Goal: Communication & Community: Answer question/provide support

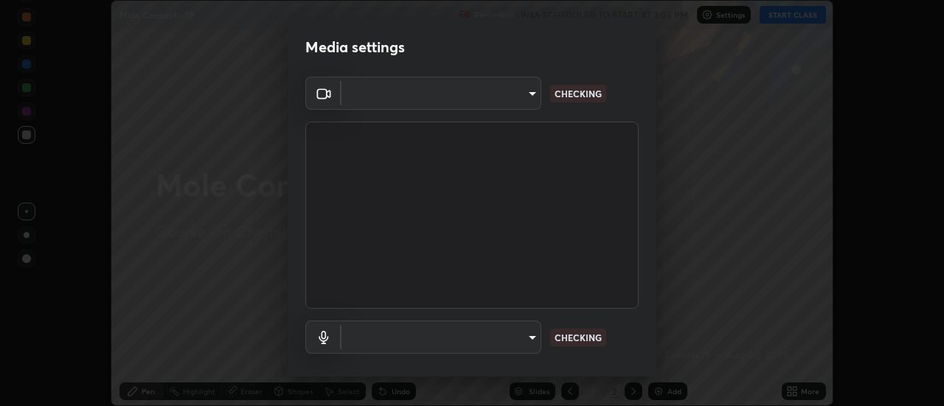
scroll to position [77, 0]
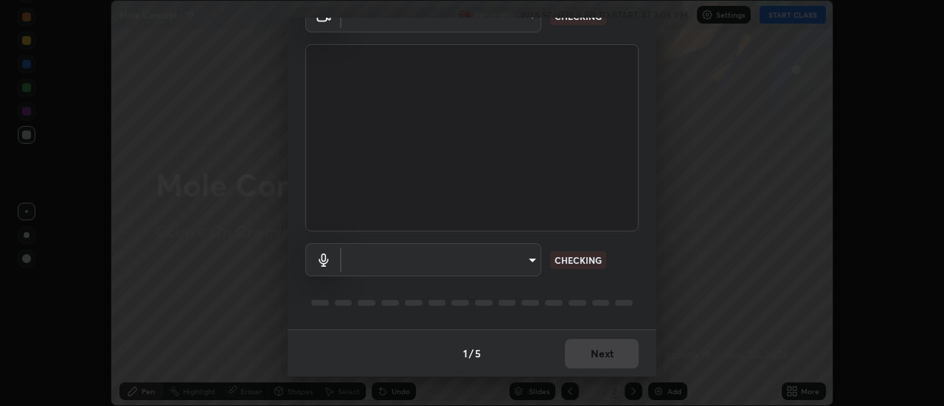
type input "985e4b1f72fc3b9494b48cef3b79fe3b682f9ae0bb15c20acfe574fe2aaad349"
type input "618656b63b7f9ee0ab6491a194f7017e5cc5f8d223736be4f163d7efcd640cbd"
click at [584, 347] on div "1 / 5 Next" at bounding box center [472, 353] width 369 height 47
click at [584, 350] on div "1 / 5 Next" at bounding box center [472, 353] width 369 height 47
click at [575, 349] on div "1 / 5 Next" at bounding box center [472, 353] width 369 height 47
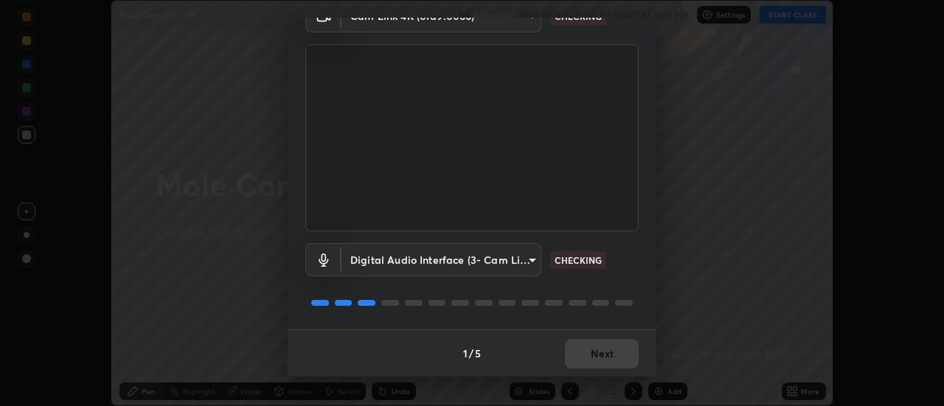
click at [575, 351] on div "1 / 5 Next" at bounding box center [472, 353] width 369 height 47
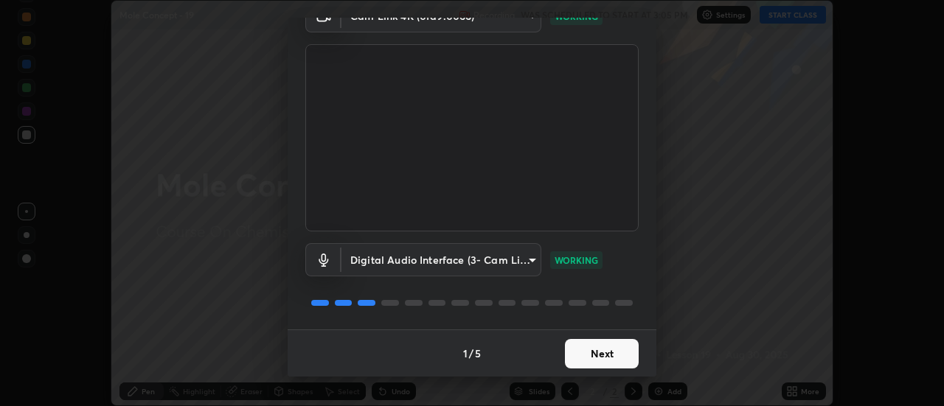
click at [569, 353] on button "Next" at bounding box center [602, 354] width 74 height 30
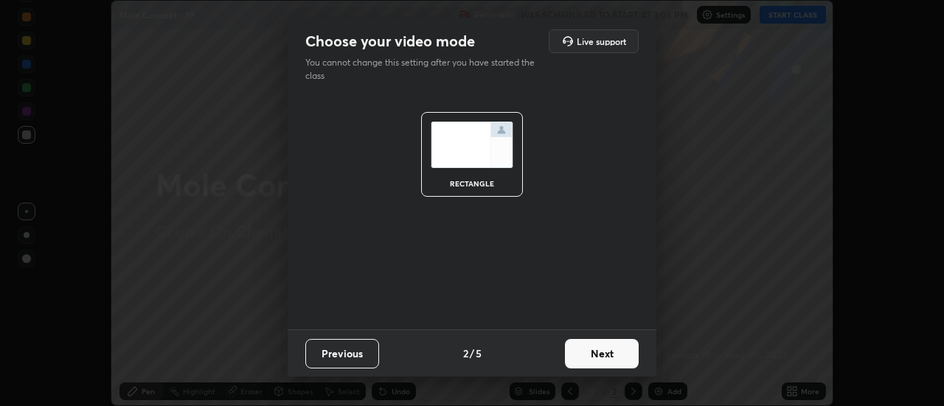
scroll to position [0, 0]
click at [576, 352] on button "Next" at bounding box center [602, 354] width 74 height 30
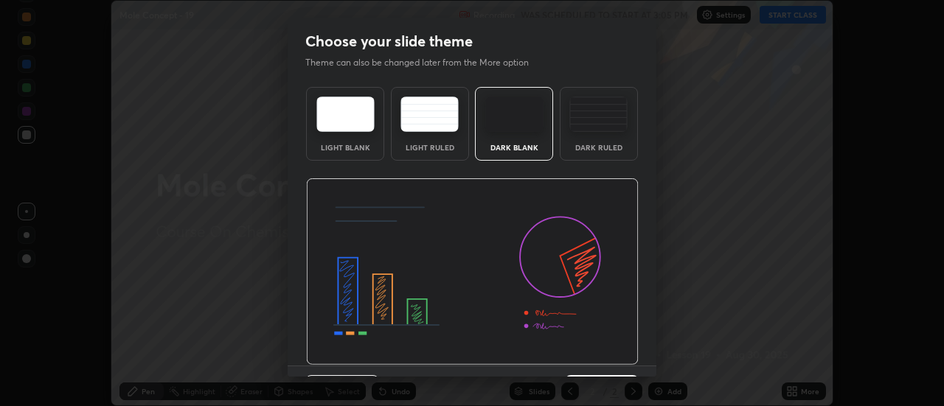
click at [584, 353] on img at bounding box center [472, 272] width 333 height 187
click at [589, 342] on img at bounding box center [472, 272] width 333 height 187
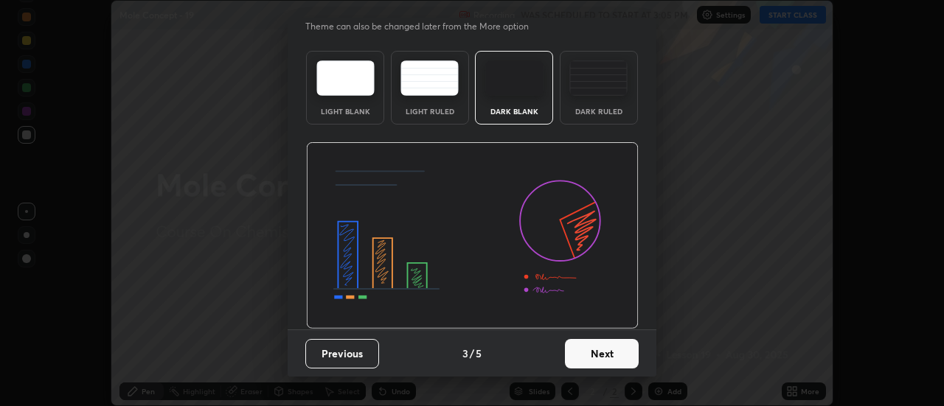
click at [591, 350] on button "Next" at bounding box center [602, 354] width 74 height 30
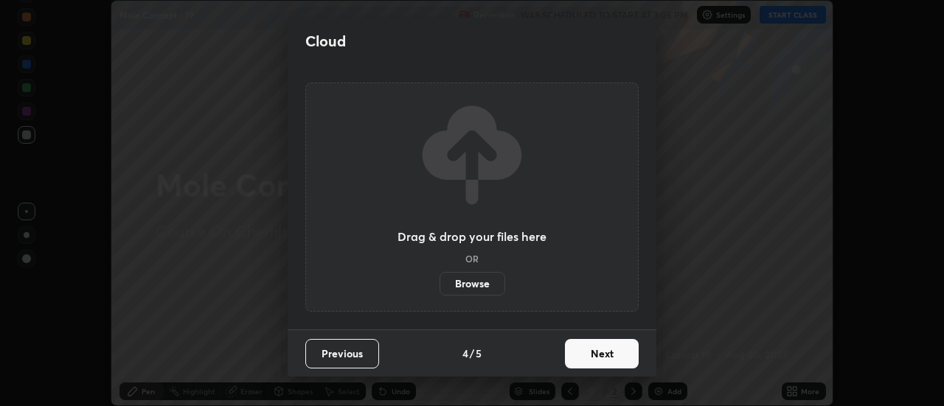
scroll to position [0, 0]
click at [593, 350] on button "Next" at bounding box center [602, 354] width 74 height 30
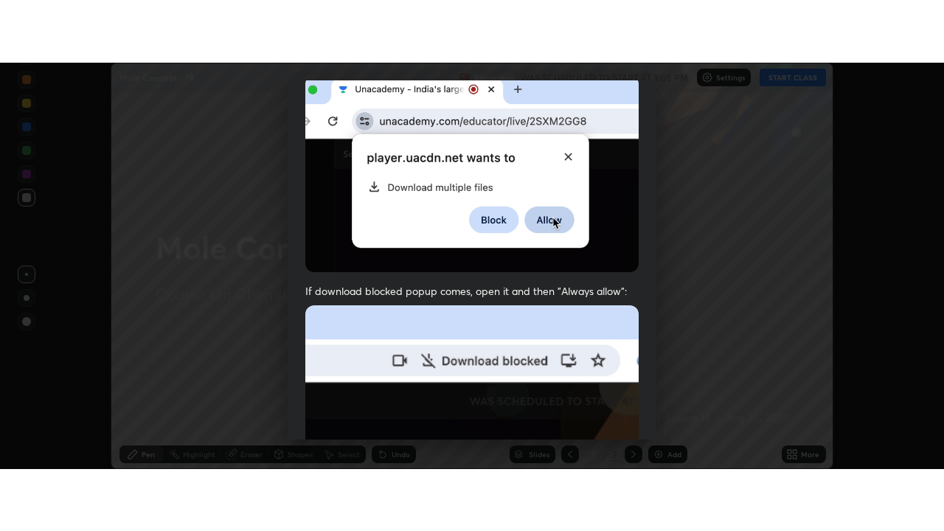
scroll to position [378, 0]
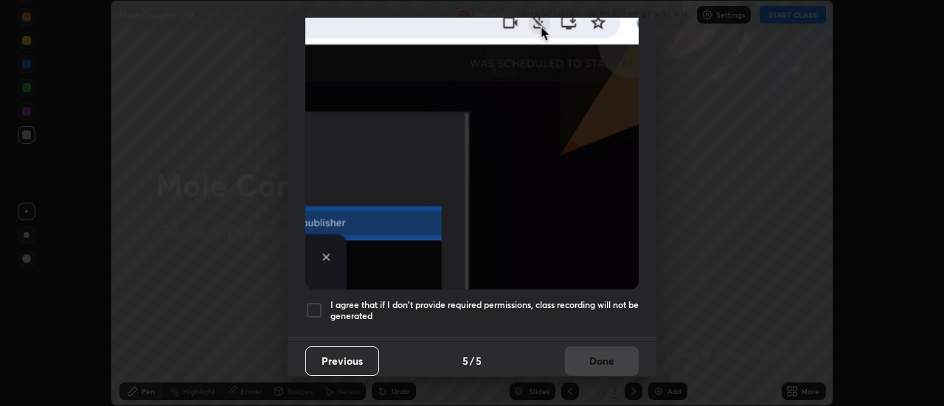
click at [586, 319] on div "Allow "Download multiple files" if prompted: If download blocked popup comes, o…" at bounding box center [472, 26] width 369 height 621
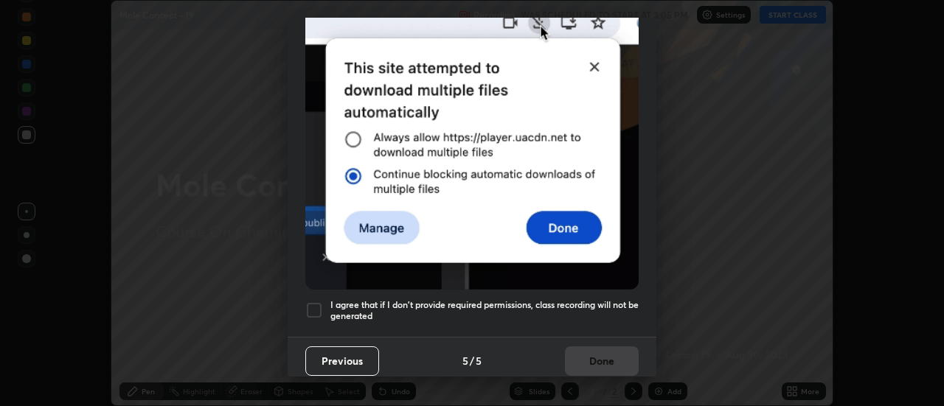
click at [605, 314] on h5 "I agree that if I don't provide required permissions, class recording will not …" at bounding box center [484, 310] width 308 height 23
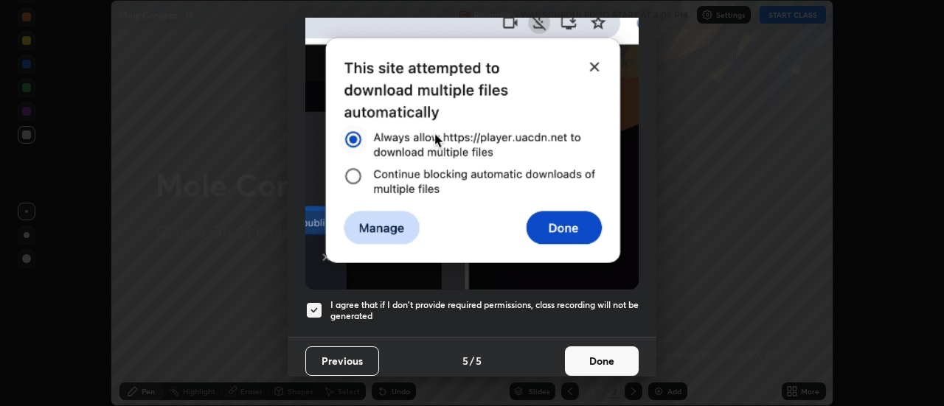
click at [611, 366] on button "Done" at bounding box center [602, 362] width 74 height 30
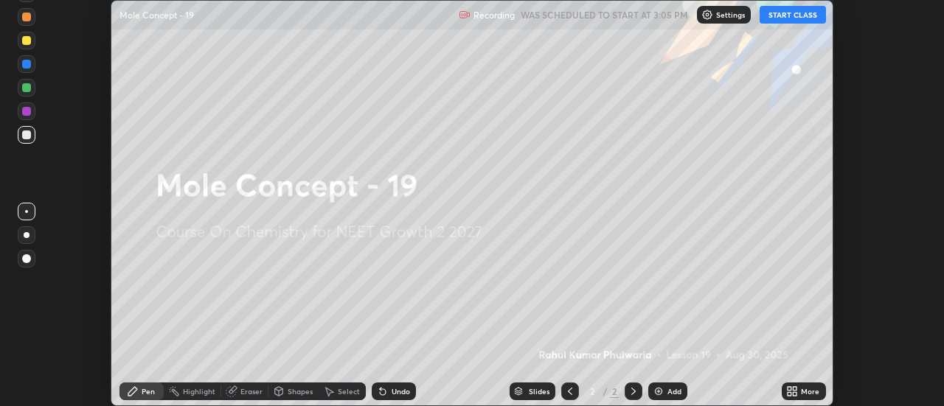
click at [801, 395] on div "More" at bounding box center [804, 392] width 44 height 18
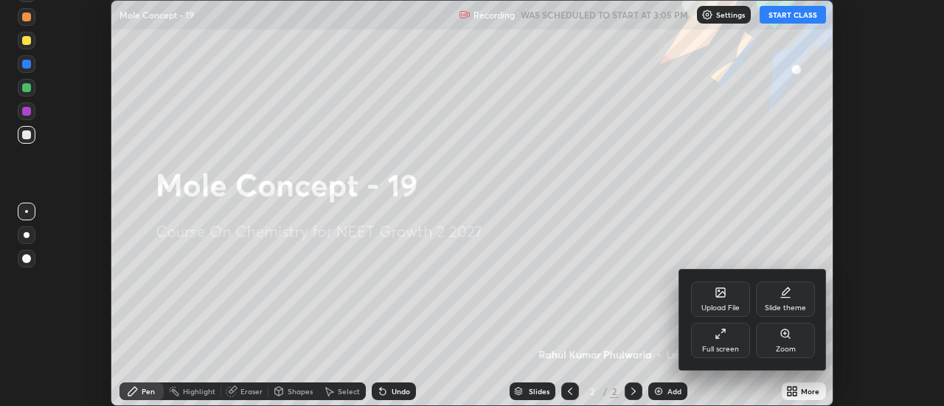
click at [727, 342] on div "Full screen" at bounding box center [720, 340] width 59 height 35
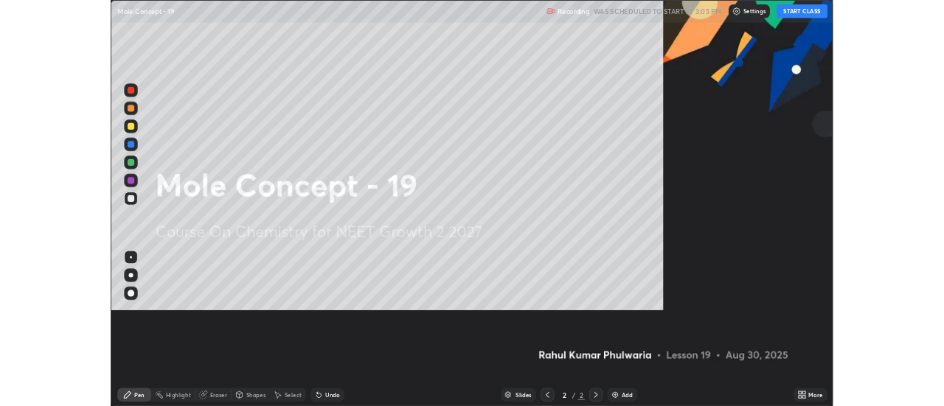
scroll to position [531, 944]
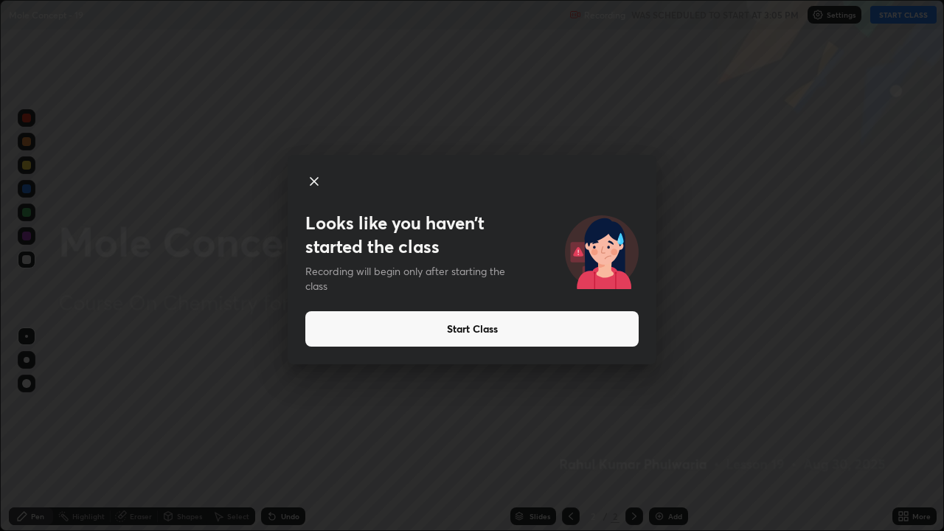
click at [471, 329] on button "Start Class" at bounding box center [471, 328] width 333 height 35
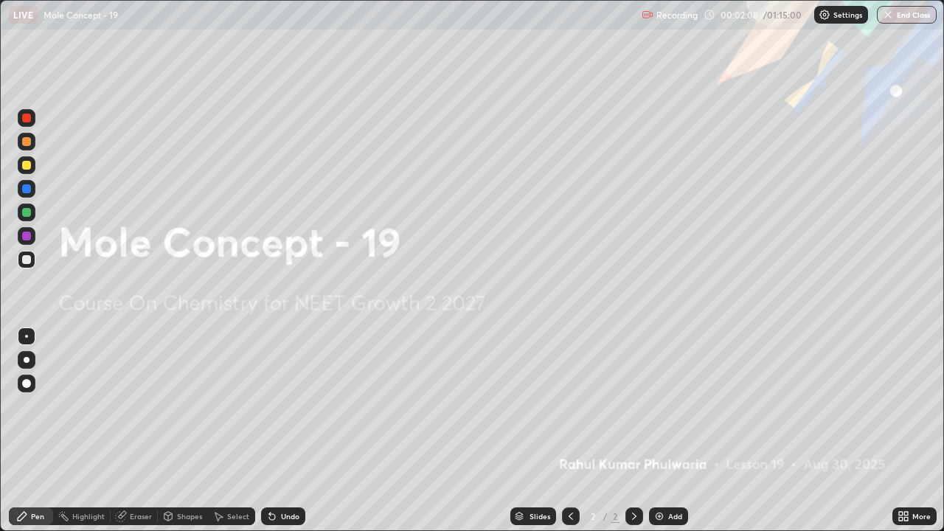
click at [656, 406] on img at bounding box center [660, 516] width 12 height 12
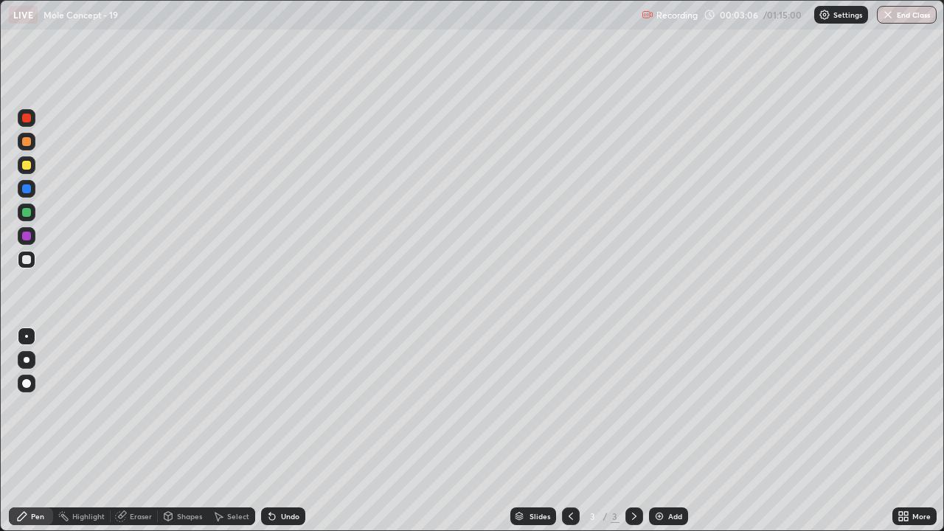
click at [138, 406] on div "Eraser" at bounding box center [134, 516] width 47 height 18
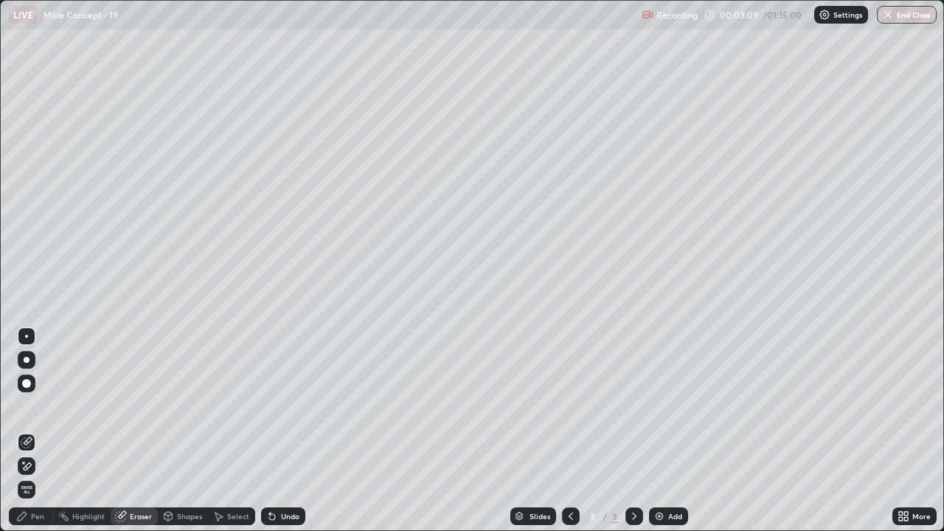
click at [39, 406] on div "Pen" at bounding box center [31, 516] width 44 height 18
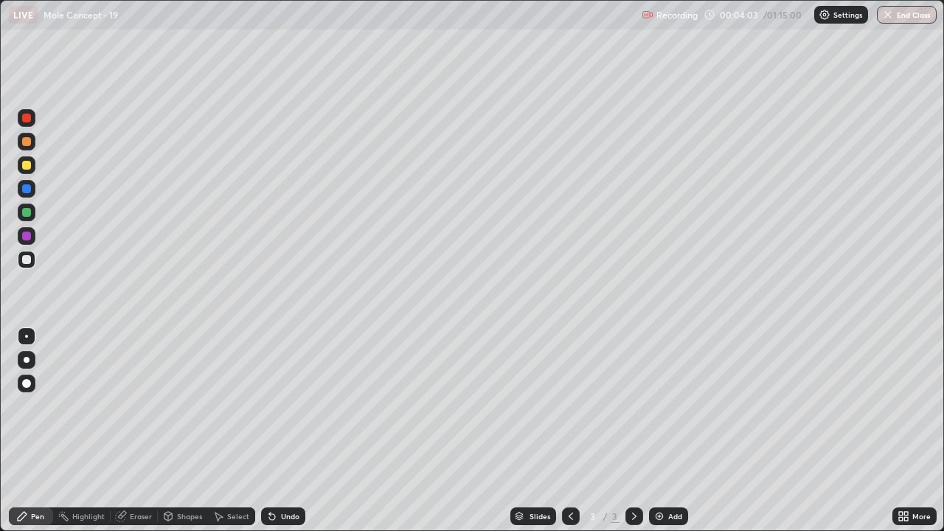
click at [139, 406] on div "Eraser" at bounding box center [141, 516] width 22 height 7
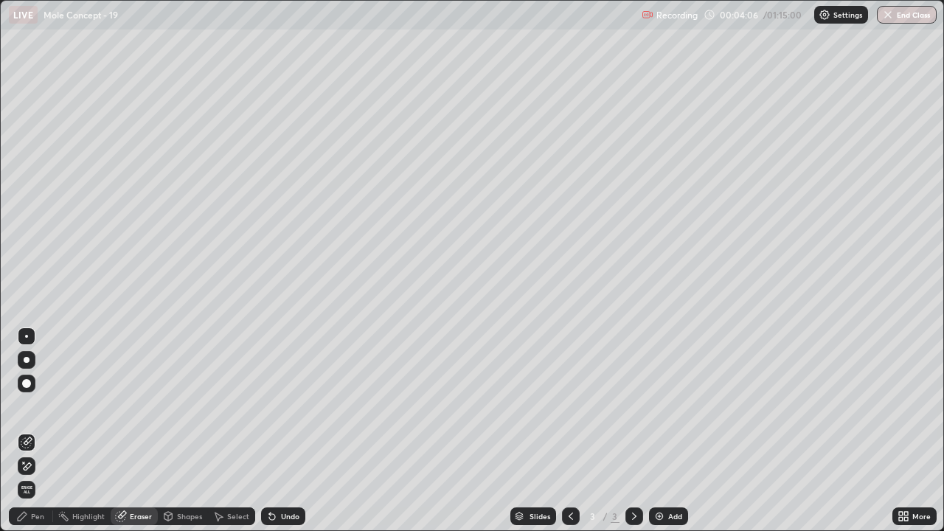
click at [39, 406] on div "Pen" at bounding box center [37, 516] width 13 height 7
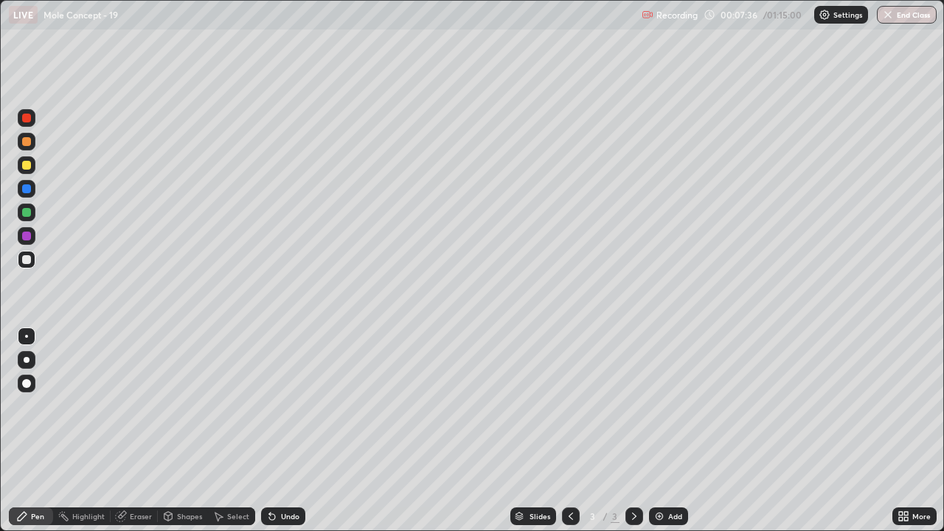
click at [654, 406] on img at bounding box center [660, 516] width 12 height 12
click at [181, 406] on div "Shapes" at bounding box center [189, 516] width 25 height 7
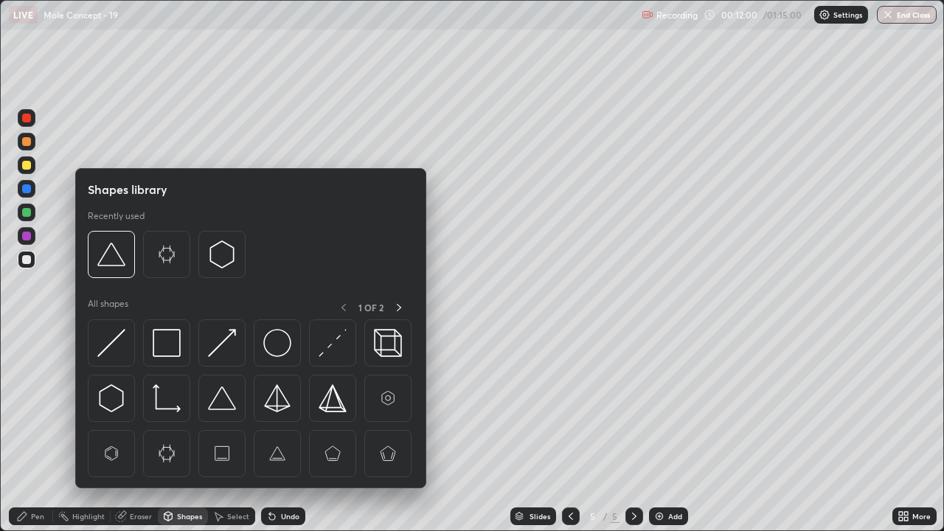
click at [143, 406] on div "Eraser" at bounding box center [134, 516] width 47 height 18
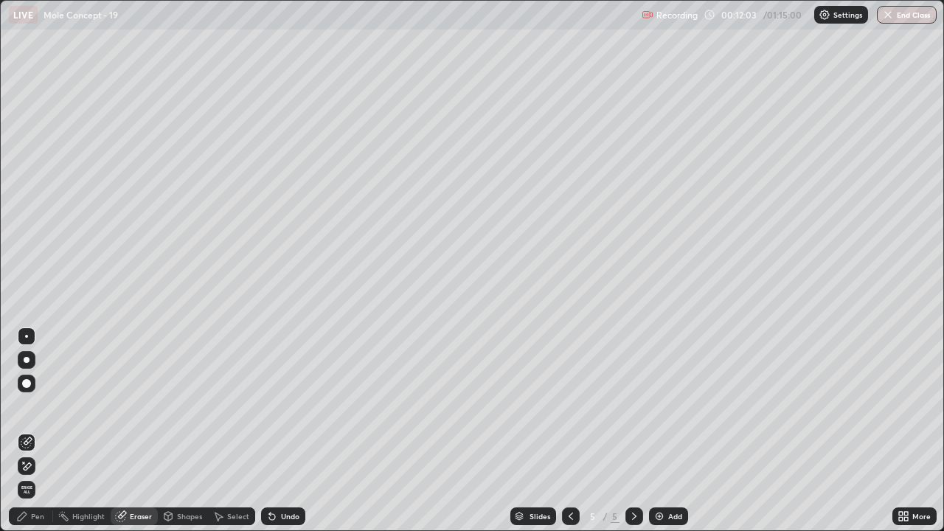
click at [38, 406] on div "Pen" at bounding box center [37, 516] width 13 height 7
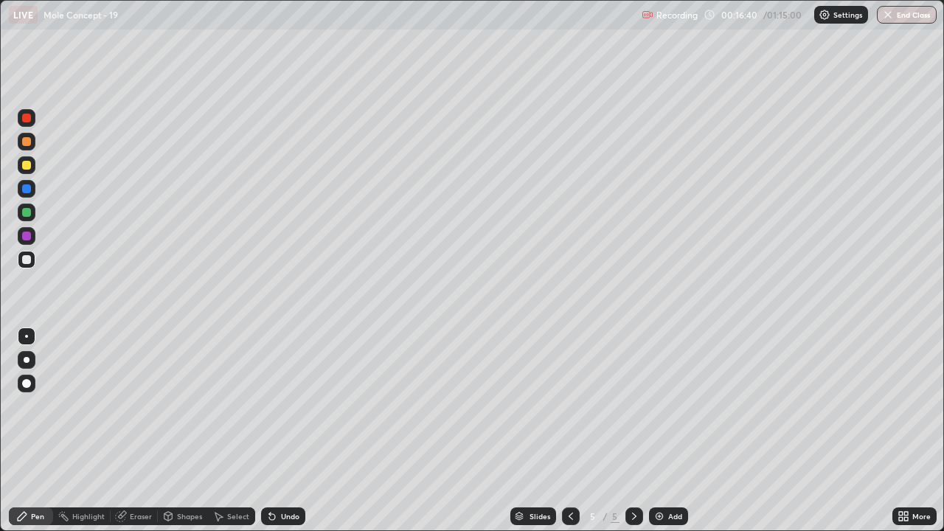
click at [432, 406] on div "Slides 5 / 5 Add" at bounding box center [598, 517] width 587 height 30
click at [654, 406] on img at bounding box center [660, 516] width 12 height 12
click at [134, 406] on div "Eraser" at bounding box center [141, 516] width 22 height 7
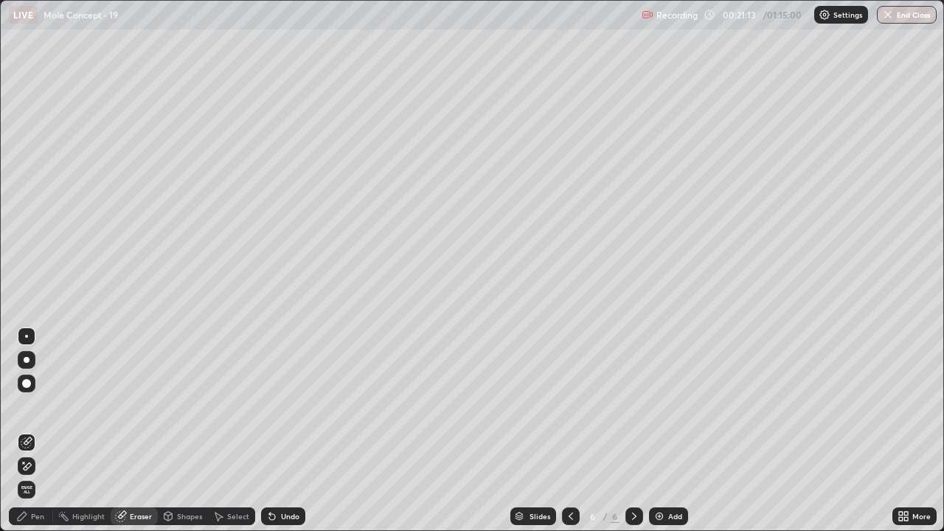
click at [41, 406] on div "Pen" at bounding box center [37, 516] width 13 height 7
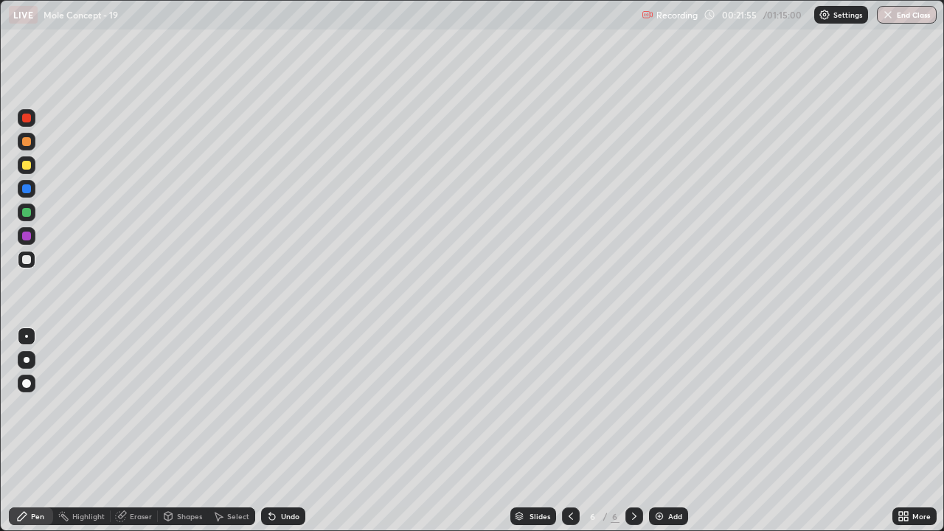
click at [27, 212] on div at bounding box center [26, 212] width 9 height 9
click at [654, 406] on img at bounding box center [660, 516] width 12 height 12
click at [27, 260] on div at bounding box center [26, 259] width 9 height 9
click at [130, 406] on div "Eraser" at bounding box center [141, 516] width 22 height 7
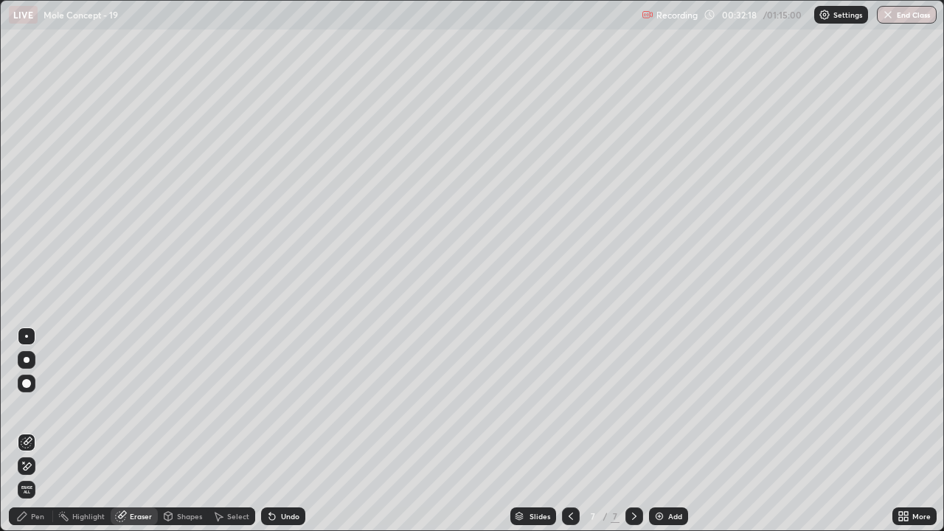
click at [44, 406] on div "Pen" at bounding box center [31, 516] width 44 height 18
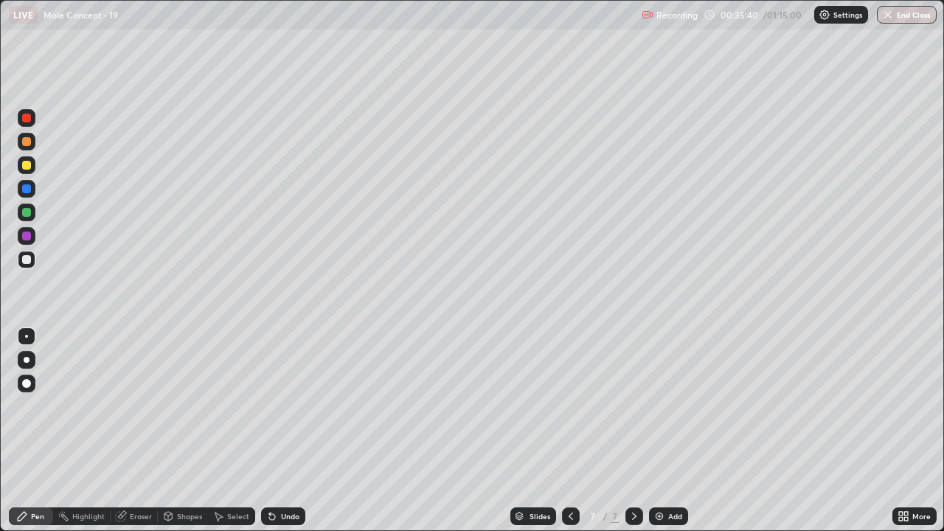
click at [148, 406] on div "Eraser" at bounding box center [141, 516] width 22 height 7
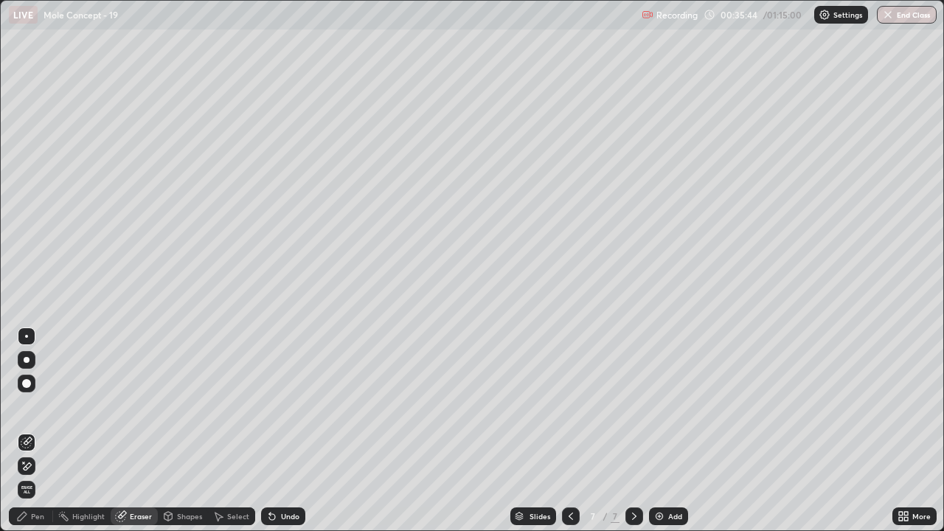
click at [36, 406] on div "Pen" at bounding box center [31, 516] width 44 height 18
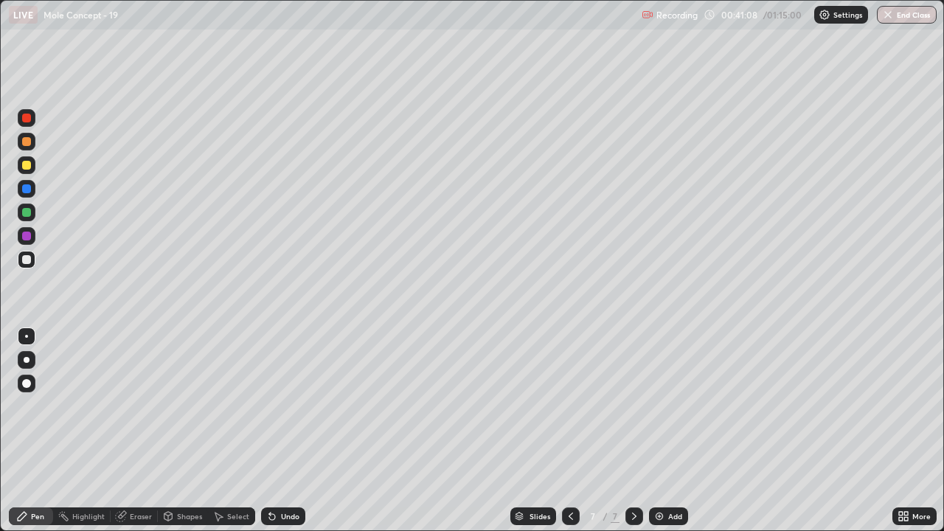
click at [660, 406] on img at bounding box center [660, 516] width 12 height 12
click at [125, 406] on icon at bounding box center [121, 516] width 12 height 12
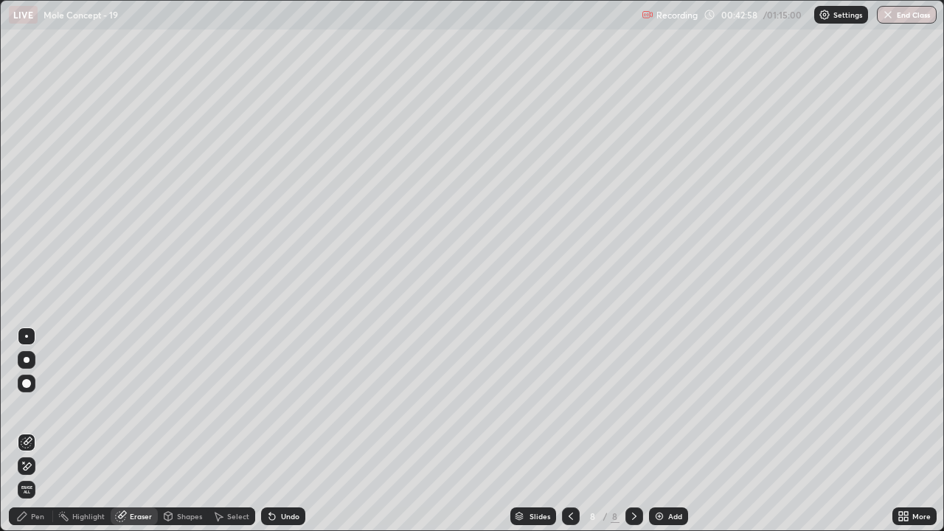
click at [36, 406] on div "Pen" at bounding box center [37, 516] width 13 height 7
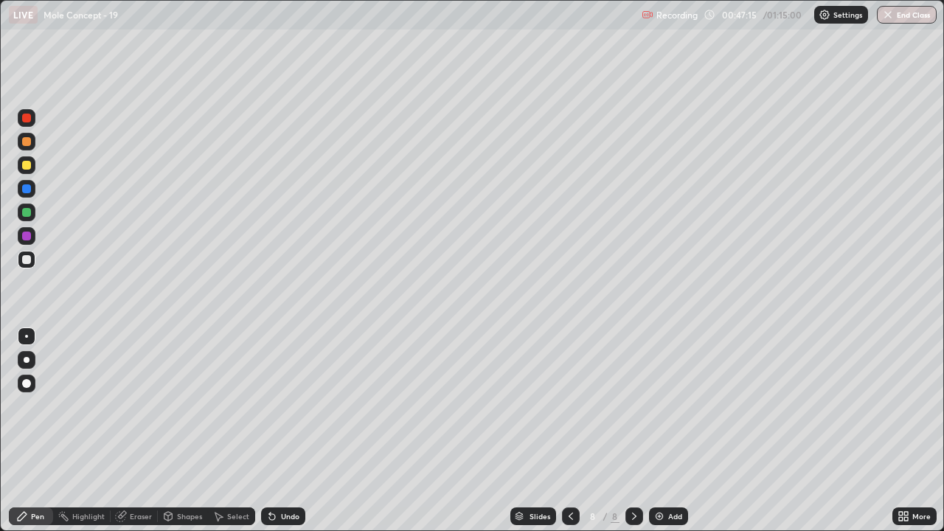
click at [656, 406] on img at bounding box center [660, 516] width 12 height 12
click at [143, 406] on div "Eraser" at bounding box center [141, 516] width 22 height 7
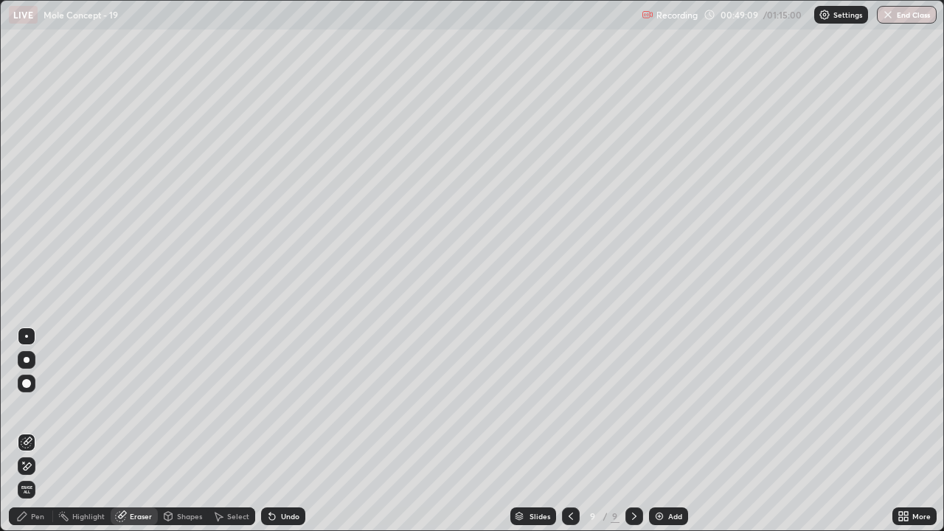
click at [41, 406] on div "Pen" at bounding box center [37, 516] width 13 height 7
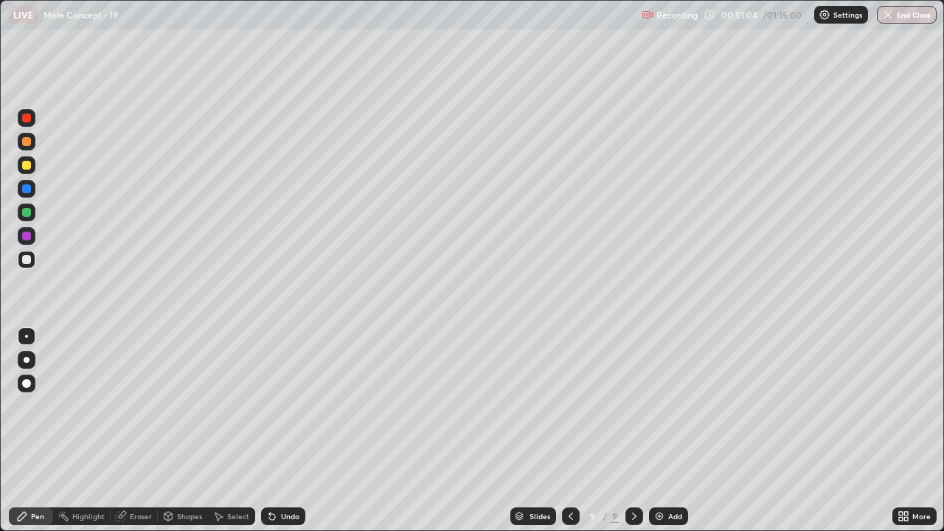
click at [134, 406] on div "Eraser" at bounding box center [141, 516] width 22 height 7
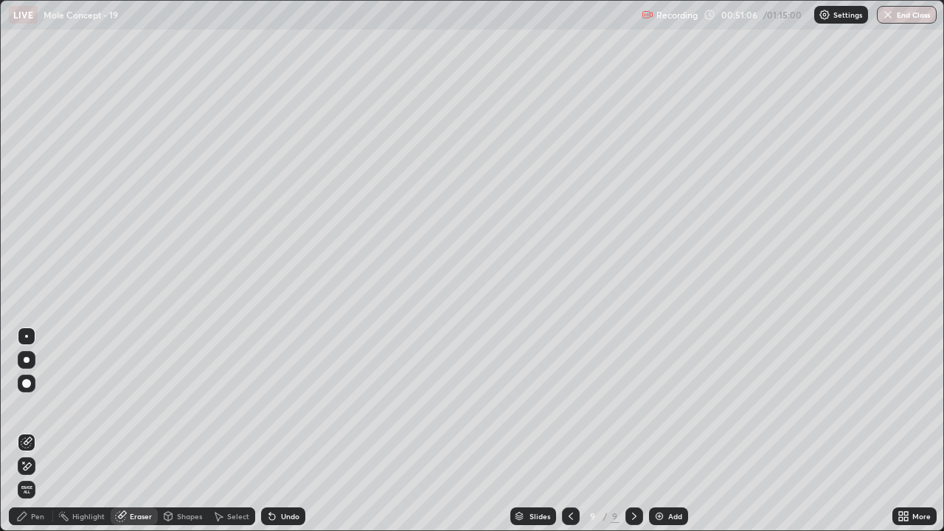
click at [43, 406] on div "Pen" at bounding box center [37, 516] width 13 height 7
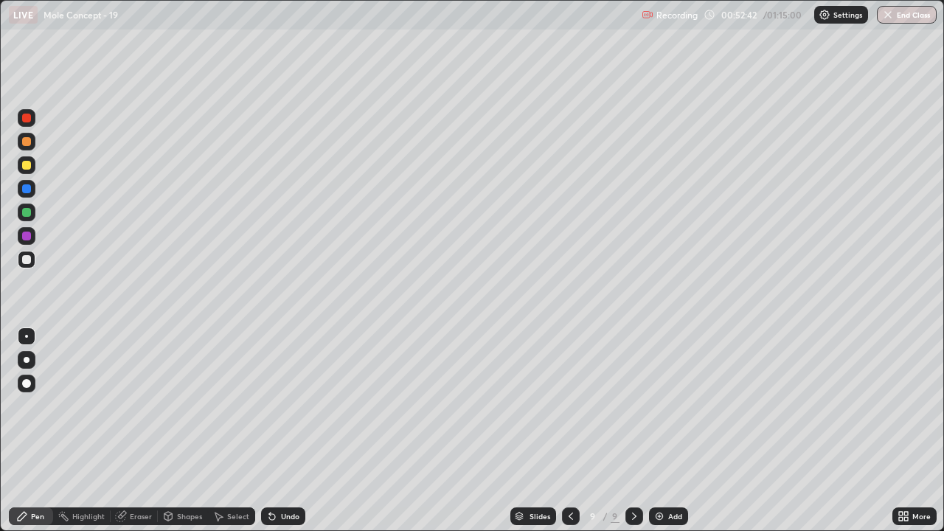
click at [26, 214] on div at bounding box center [26, 212] width 9 height 9
click at [141, 406] on div "Eraser" at bounding box center [141, 516] width 22 height 7
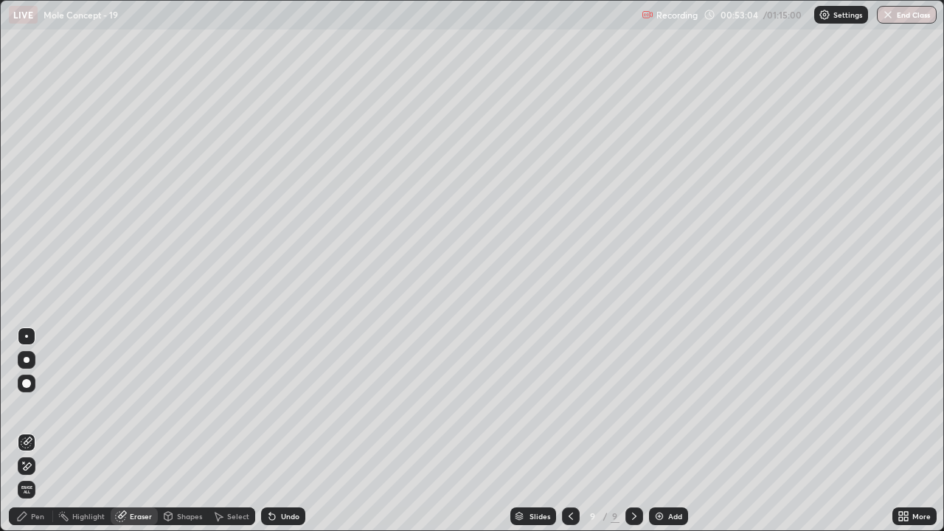
click at [36, 406] on div "Pen" at bounding box center [31, 516] width 44 height 18
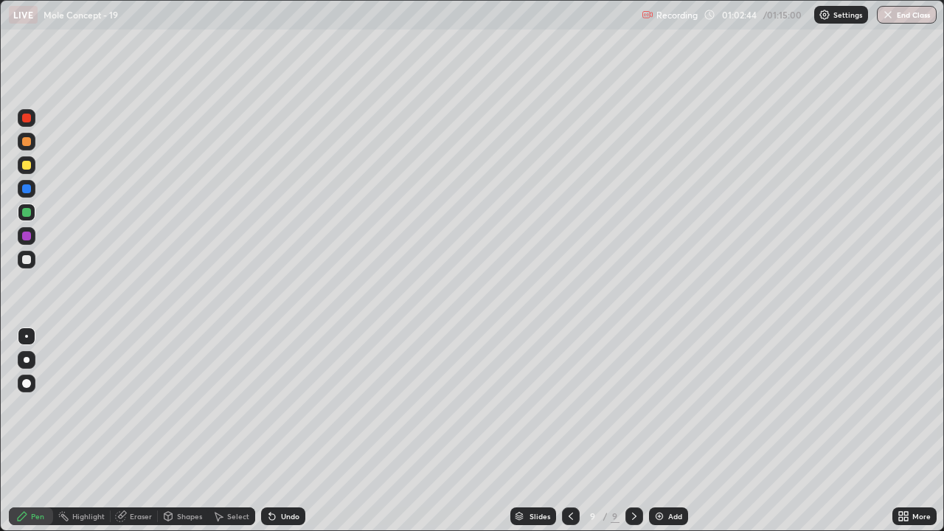
click at [656, 406] on img at bounding box center [660, 516] width 12 height 12
click at [136, 406] on div "Eraser" at bounding box center [141, 516] width 22 height 7
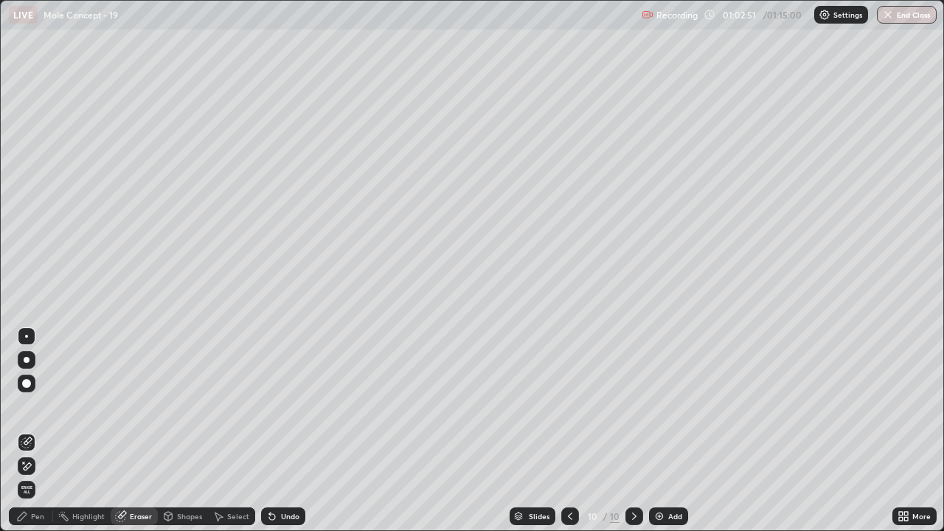
click at [36, 406] on div "Pen" at bounding box center [37, 516] width 13 height 7
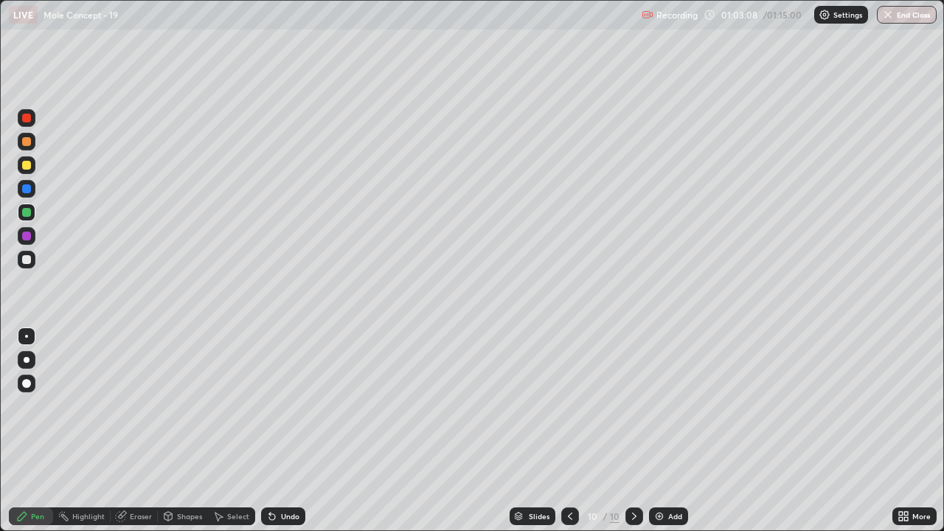
click at [23, 259] on div at bounding box center [26, 259] width 9 height 9
click at [895, 10] on button "End Class" at bounding box center [908, 15] width 58 height 18
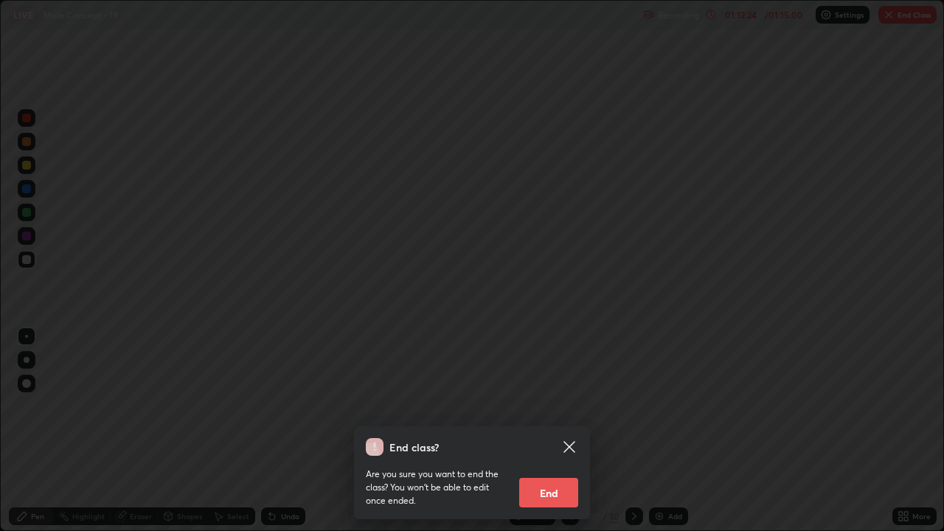
click at [557, 406] on button "End" at bounding box center [548, 493] width 59 height 30
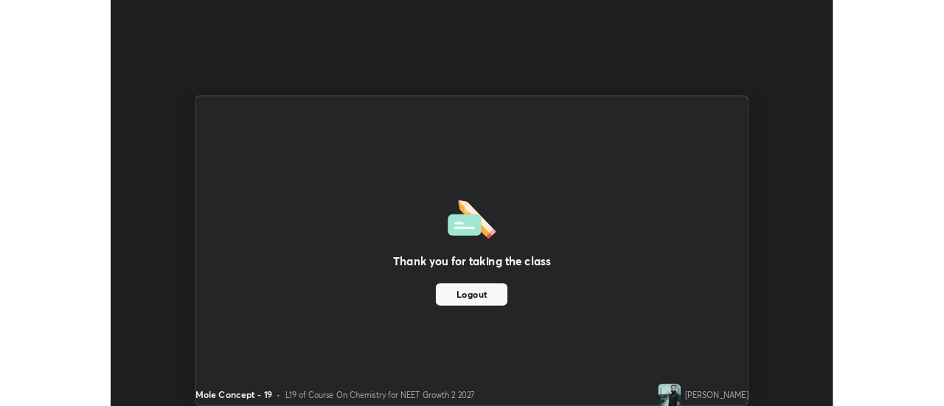
scroll to position [73357, 72819]
